Goal: Information Seeking & Learning: Learn about a topic

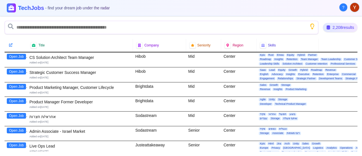
click at [18, 72] on button "Open Job" at bounding box center [16, 72] width 19 height 6
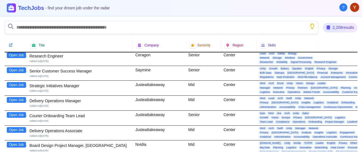
scroll to position [252, 0]
drag, startPoint x: 19, startPoint y: 69, endPoint x: 13, endPoint y: 68, distance: 5.8
click at [13, 68] on button "Open Job" at bounding box center [16, 70] width 19 height 6
click at [20, 97] on button "Open Job" at bounding box center [16, 100] width 19 height 6
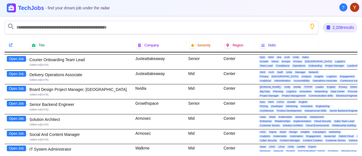
scroll to position [308, 0]
click at [14, 85] on button "Open Job" at bounding box center [16, 88] width 19 height 6
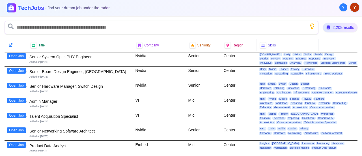
scroll to position [844, 0]
click at [14, 97] on button "Open Job" at bounding box center [16, 100] width 19 height 6
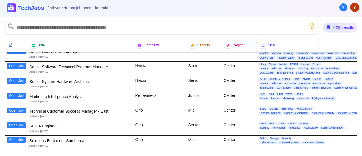
scroll to position [1070, 0]
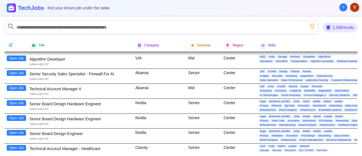
click at [18, 85] on button "Open Job" at bounding box center [16, 88] width 19 height 6
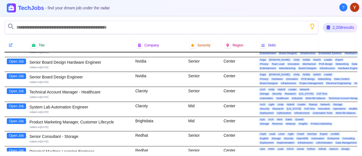
scroll to position [1239, 0]
click at [12, 88] on button "Open Job" at bounding box center [16, 91] width 19 height 6
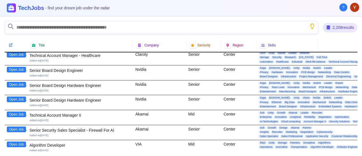
scroll to position [2000, 0]
click at [20, 111] on button "Open Job" at bounding box center [16, 114] width 19 height 6
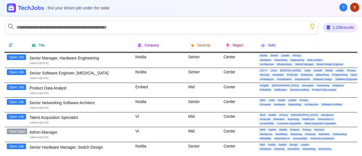
scroll to position [2309, 0]
click at [18, 128] on button "View Again" at bounding box center [17, 131] width 21 height 6
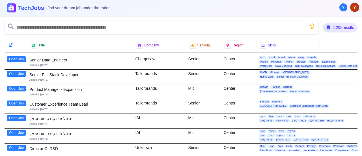
scroll to position [2647, 0]
click at [15, 86] on button "Open Job" at bounding box center [16, 89] width 19 height 6
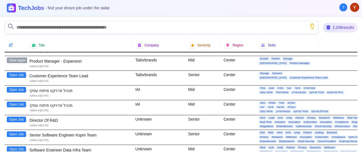
scroll to position [2676, 0]
click at [14, 117] on button "Open Job" at bounding box center [16, 120] width 19 height 6
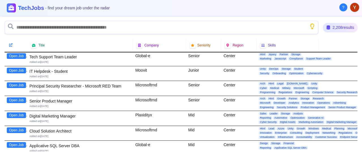
scroll to position [2873, 0]
click at [12, 97] on button "Open Job" at bounding box center [16, 100] width 19 height 6
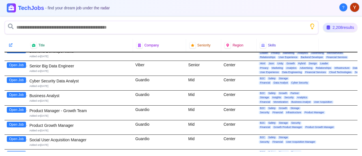
scroll to position [3012, 0]
click at [18, 107] on button "Open Job" at bounding box center [16, 110] width 19 height 6
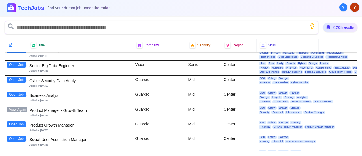
scroll to position [3013, 0]
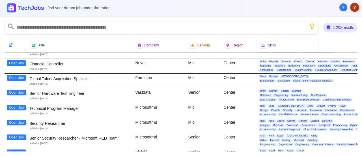
click at [14, 105] on button "Open Job" at bounding box center [16, 108] width 19 height 6
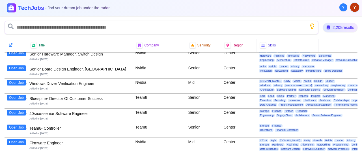
scroll to position [4000, 0]
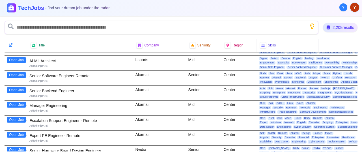
click at [15, 102] on button "Open Job" at bounding box center [16, 105] width 19 height 6
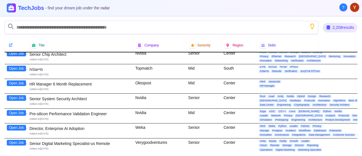
scroll to position [4282, 0]
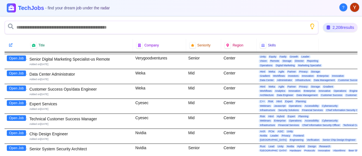
click at [18, 85] on button "Open Job" at bounding box center [16, 88] width 19 height 6
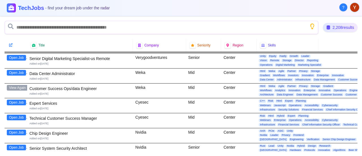
click at [18, 115] on button "Open Job" at bounding box center [16, 118] width 19 height 6
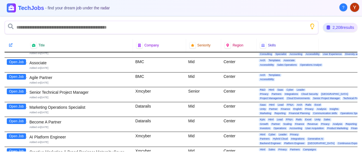
scroll to position [5385, 0]
drag, startPoint x: 23, startPoint y: 87, endPoint x: 16, endPoint y: 72, distance: 16.1
click at [16, 104] on button "Open Job" at bounding box center [16, 107] width 19 height 6
click at [18, 118] on button "Open Job" at bounding box center [16, 121] width 19 height 6
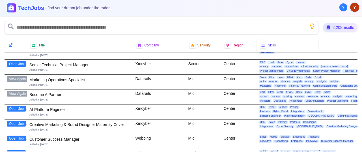
scroll to position [5413, 0]
click at [19, 135] on button "Open Job" at bounding box center [16, 138] width 19 height 6
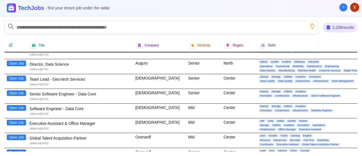
scroll to position [5782, 0]
click at [20, 119] on button "Open Job" at bounding box center [16, 122] width 19 height 6
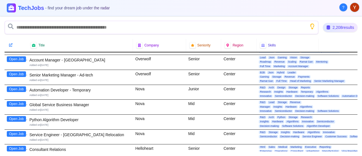
scroll to position [6008, 0]
click at [14, 116] on button "Open Job" at bounding box center [16, 119] width 19 height 6
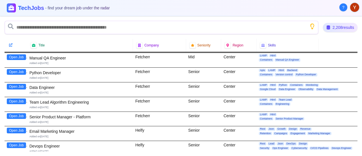
scroll to position [6263, 0]
click at [18, 113] on button "Open Job" at bounding box center [16, 116] width 19 height 6
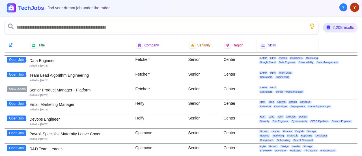
scroll to position [6290, 0]
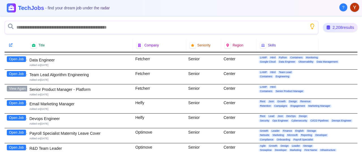
click at [16, 145] on button "Open Job" at bounding box center [16, 148] width 19 height 6
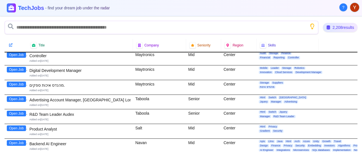
scroll to position [6516, 0]
click at [14, 111] on button "Open Job" at bounding box center [16, 114] width 19 height 6
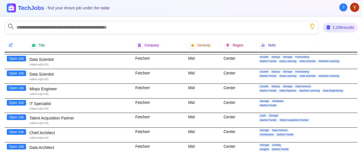
scroll to position [7053, 0]
